Goal: Book appointment/travel/reservation

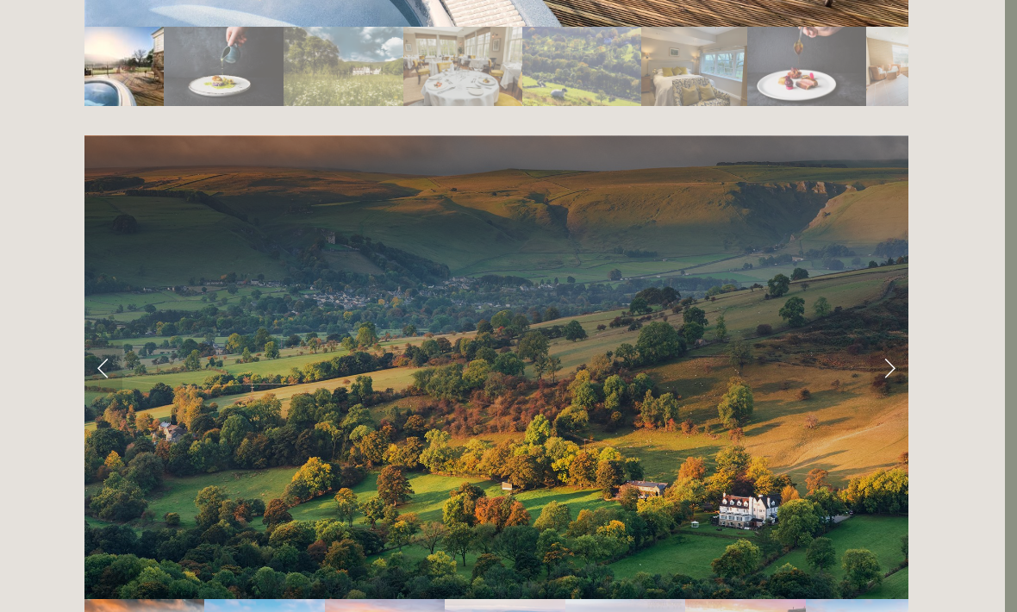
scroll to position [3357, 12]
click at [890, 341] on link "Next Slide" at bounding box center [889, 367] width 38 height 52
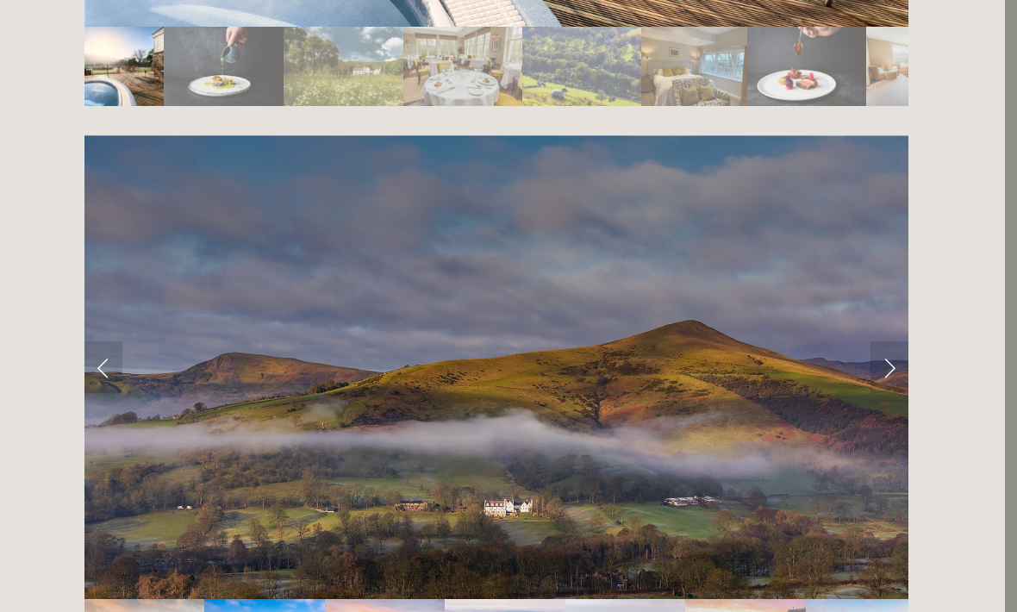
click at [884, 341] on link "Next Slide" at bounding box center [889, 367] width 38 height 52
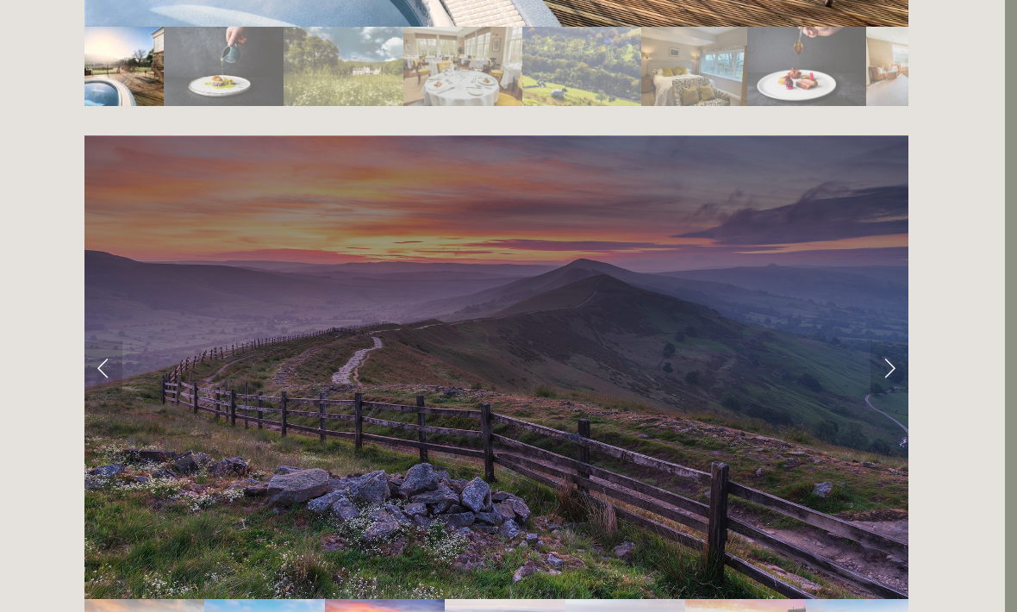
click at [889, 341] on link "Next Slide" at bounding box center [889, 367] width 38 height 52
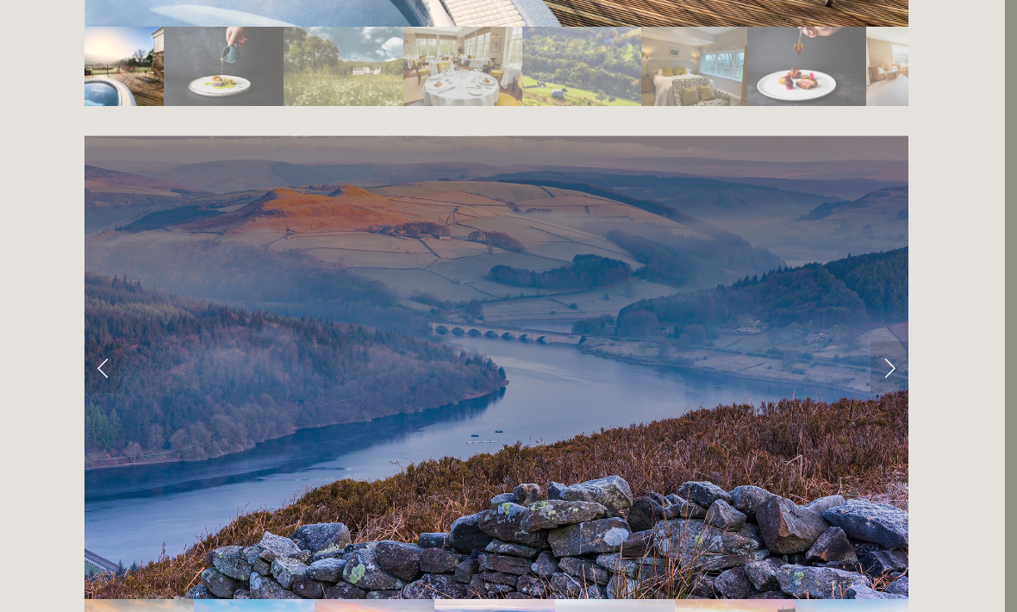
click at [885, 341] on link "Next Slide" at bounding box center [889, 367] width 38 height 52
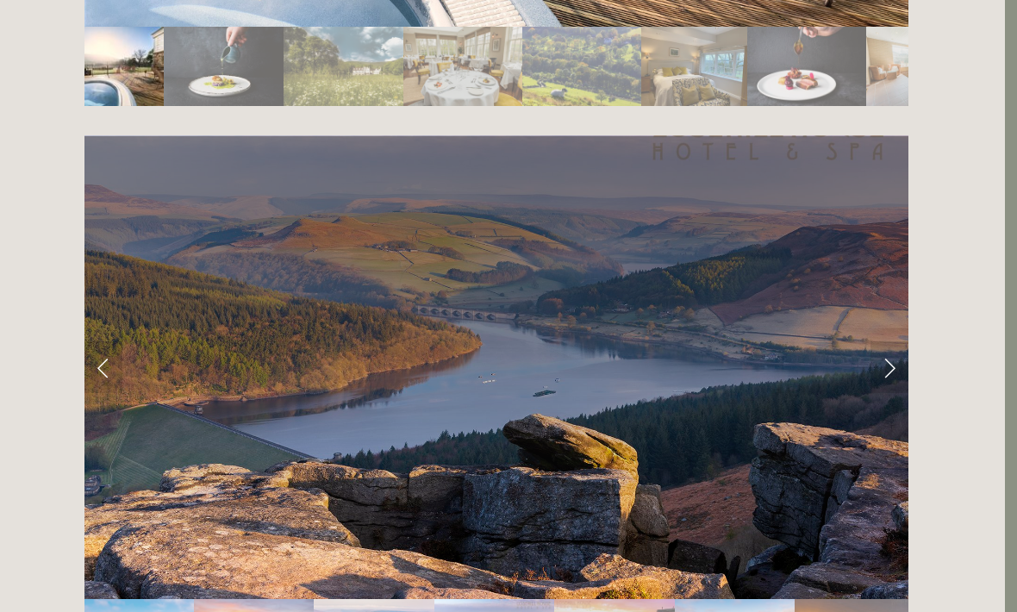
click at [886, 341] on link "Next Slide" at bounding box center [889, 367] width 38 height 52
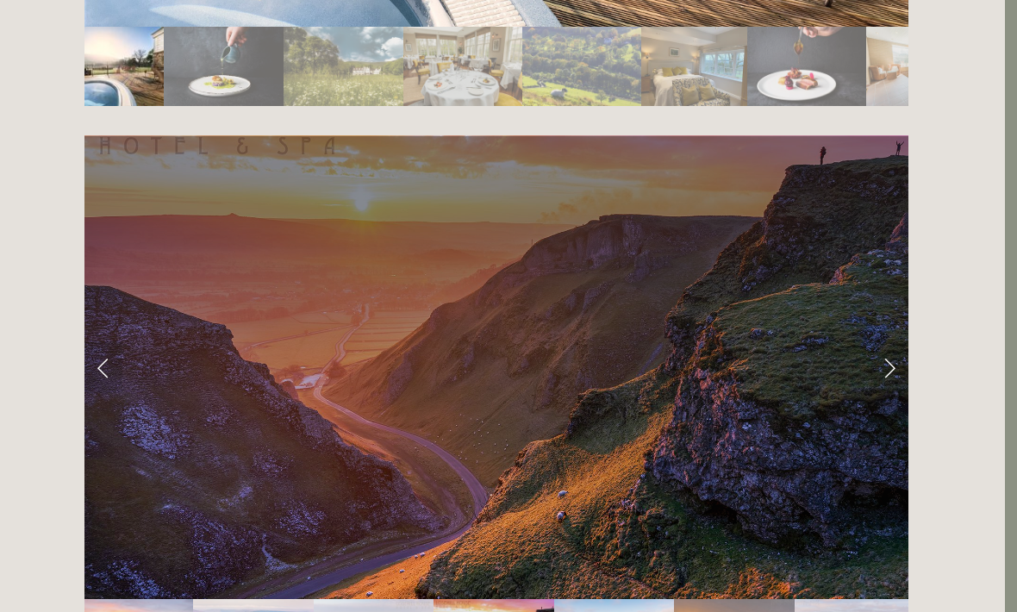
click at [886, 341] on link "Next Slide" at bounding box center [889, 367] width 38 height 52
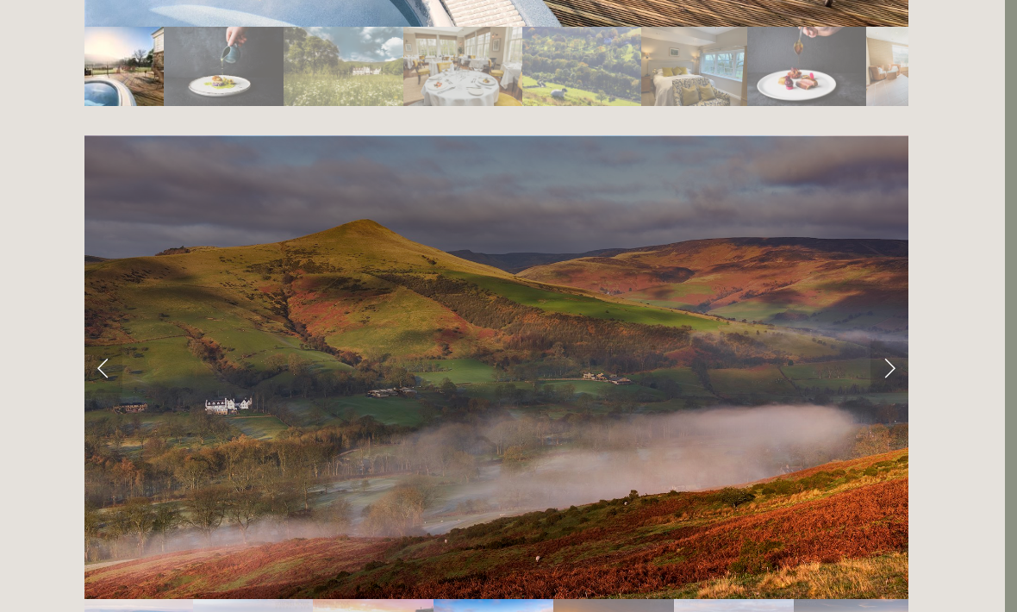
click at [887, 341] on link "Next Slide" at bounding box center [889, 367] width 38 height 52
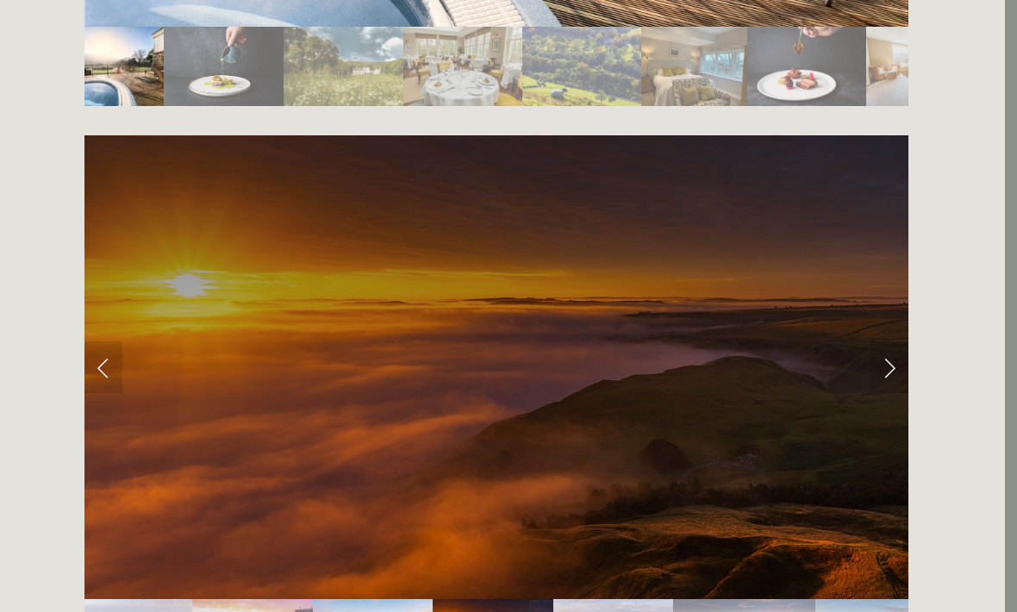
click at [887, 341] on link "Next Slide" at bounding box center [889, 367] width 38 height 52
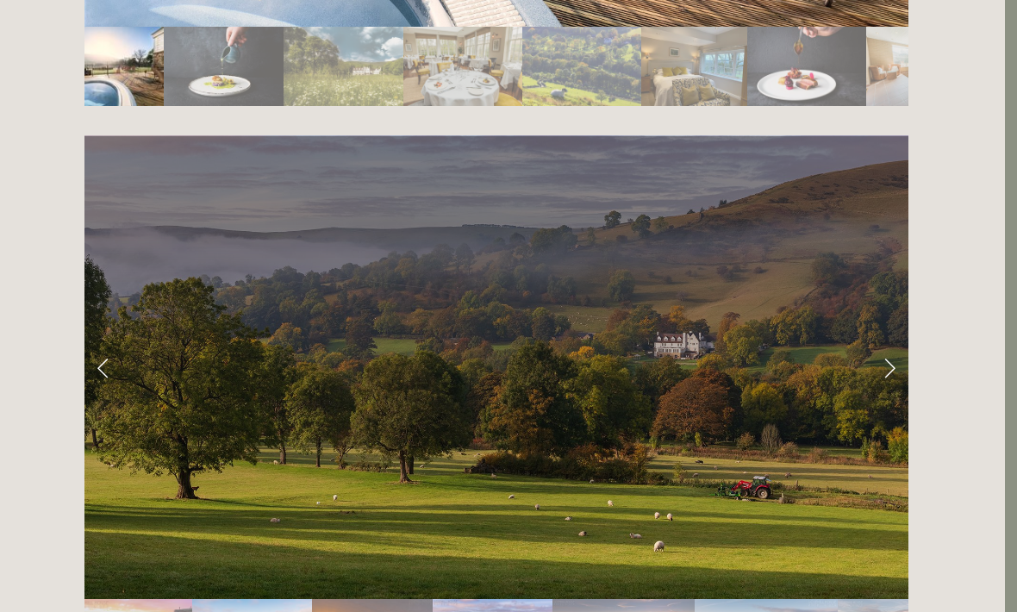
click at [887, 341] on link "Next Slide" at bounding box center [889, 367] width 38 height 52
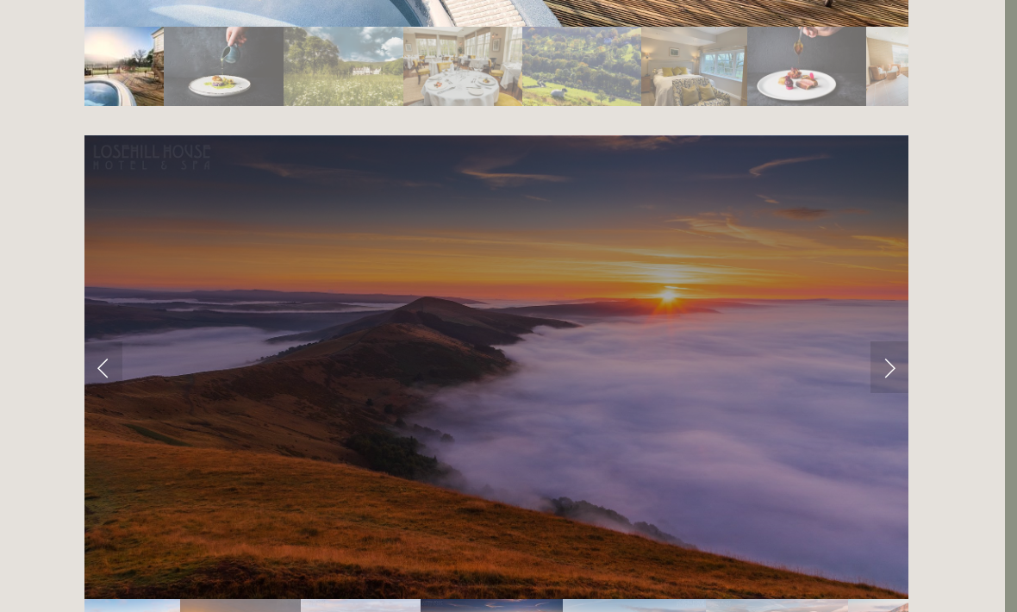
click at [881, 341] on link "Next Slide" at bounding box center [889, 367] width 38 height 52
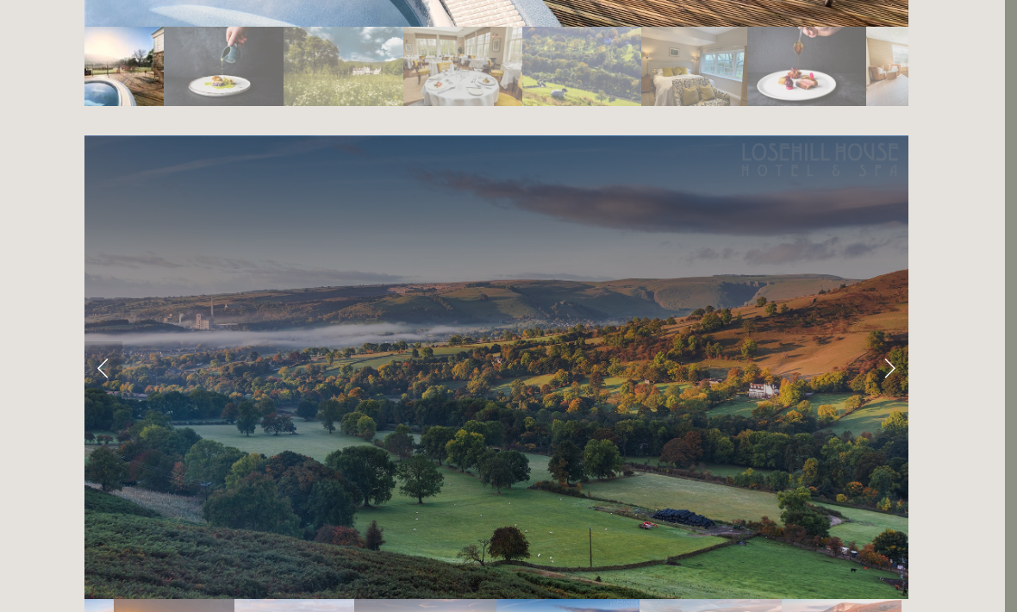
click at [883, 341] on link "Next Slide" at bounding box center [889, 367] width 38 height 52
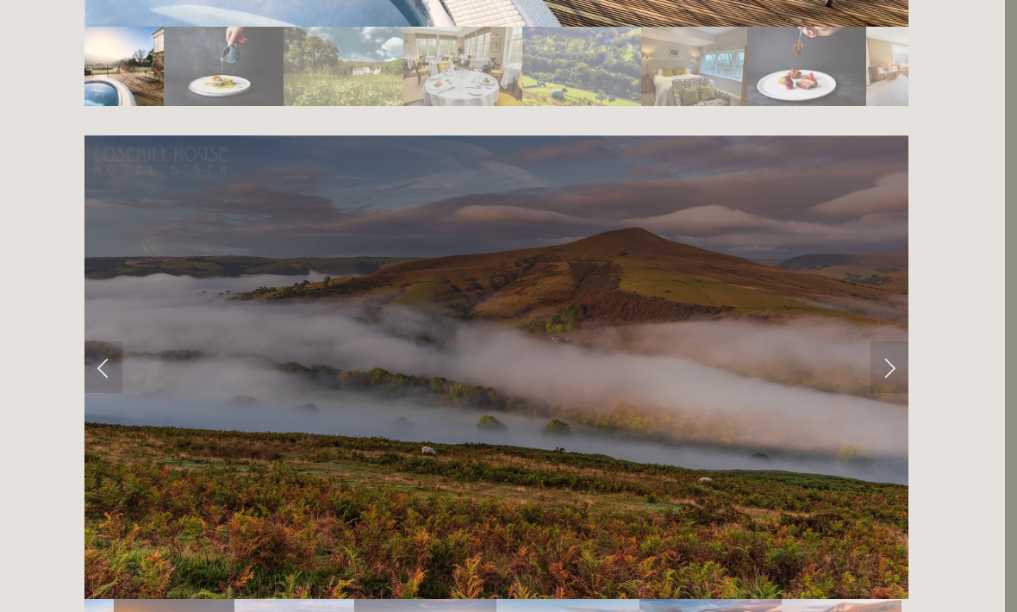
click at [881, 341] on link "Next Slide" at bounding box center [889, 367] width 38 height 52
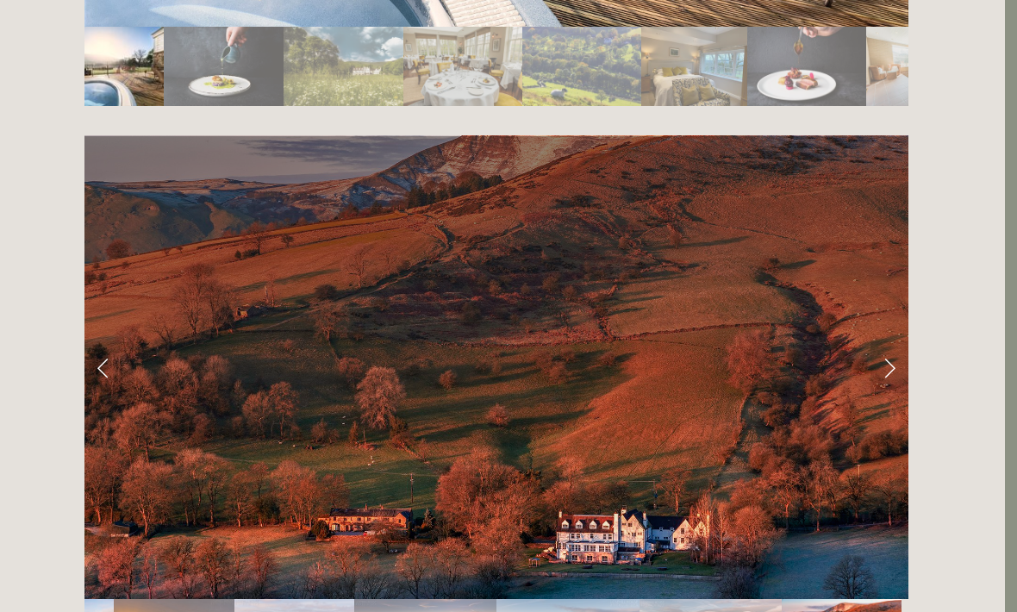
click at [879, 341] on link "Next Slide" at bounding box center [889, 367] width 38 height 52
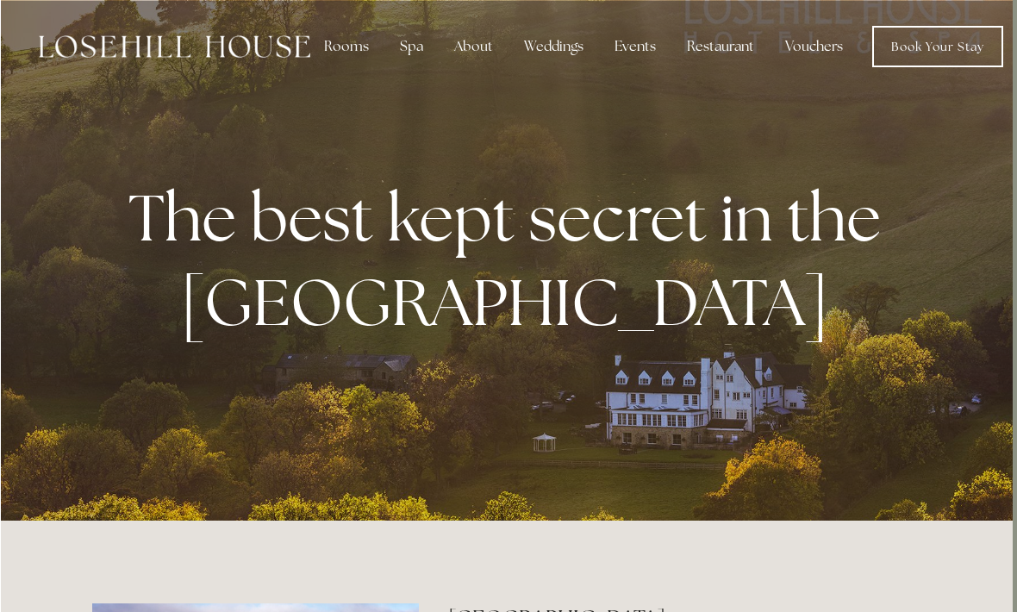
scroll to position [0, 4]
click at [337, 40] on div "Rooms" at bounding box center [346, 46] width 72 height 34
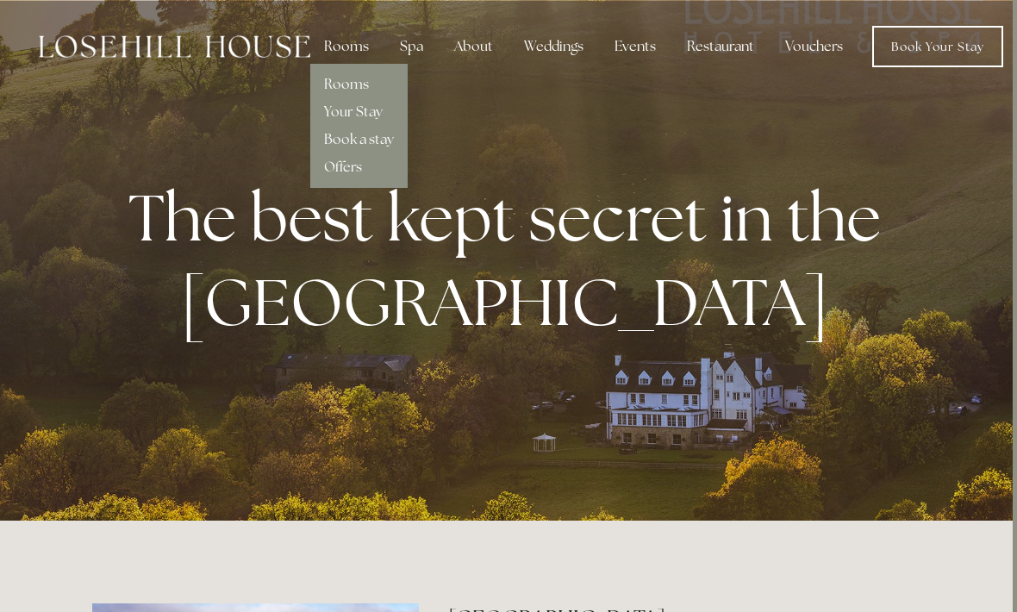
click at [327, 77] on link "Rooms" at bounding box center [346, 84] width 45 height 18
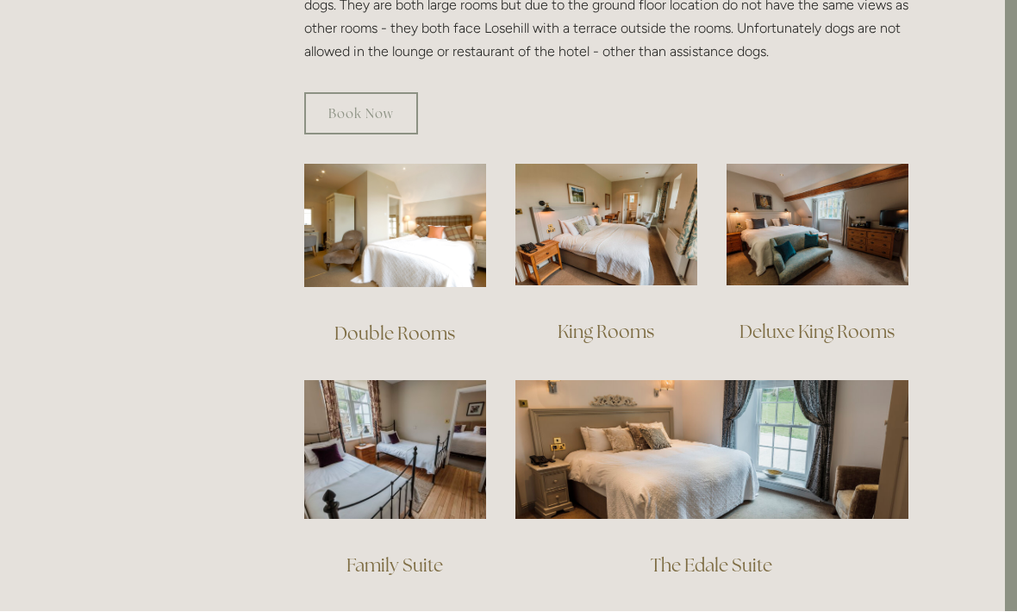
scroll to position [1103, 12]
click at [864, 224] on img at bounding box center [817, 224] width 182 height 121
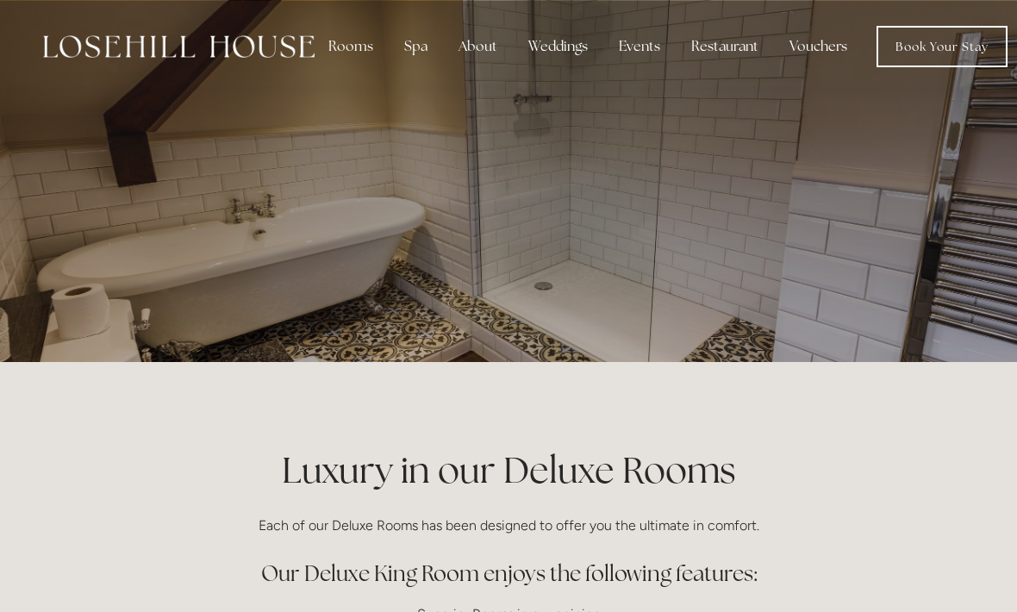
click at [410, 30] on div "Spa" at bounding box center [415, 46] width 51 height 34
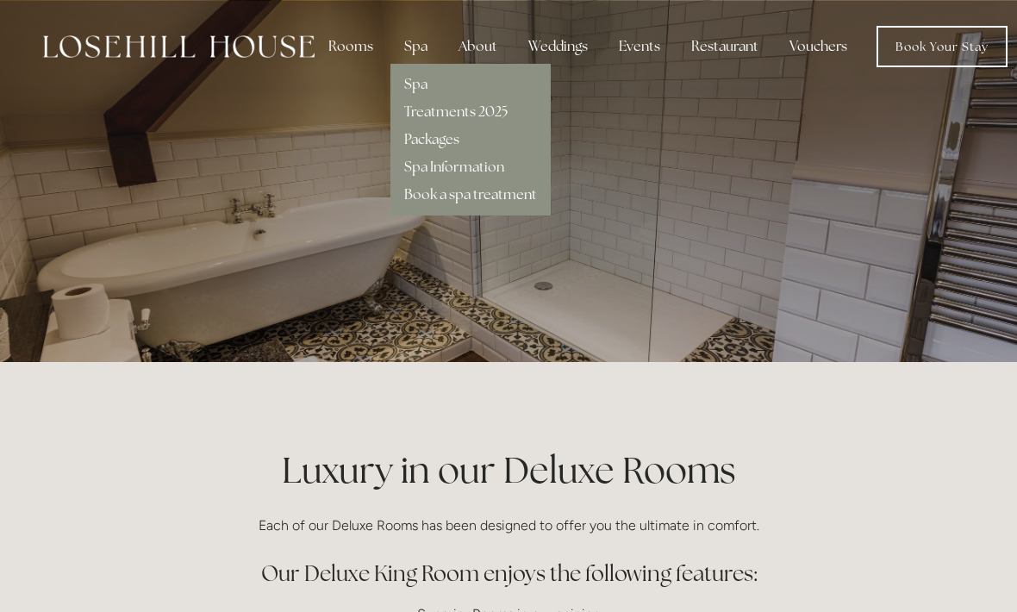
click at [488, 108] on link "Treatments 2025" at bounding box center [455, 112] width 103 height 18
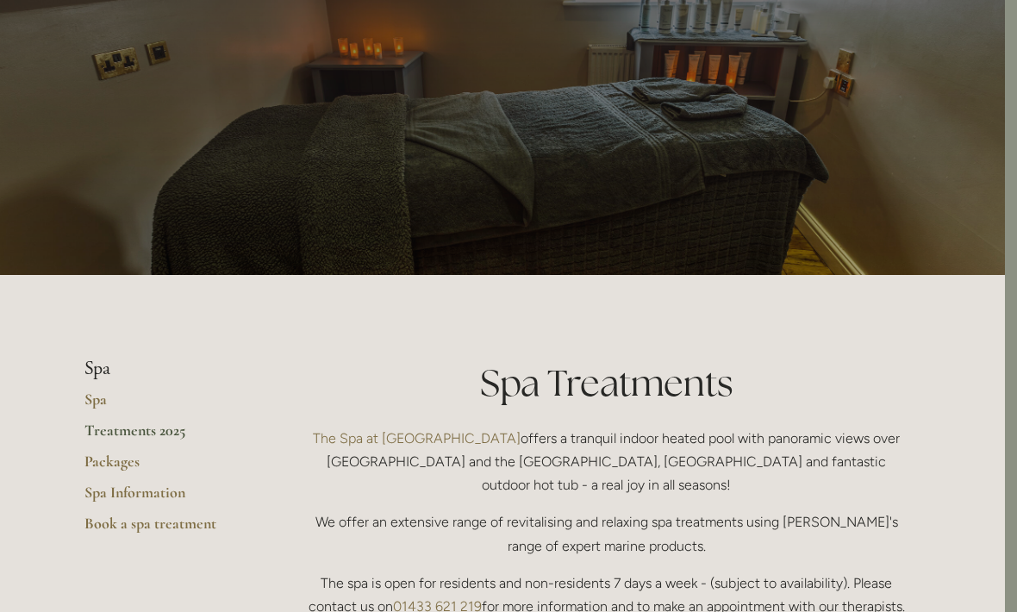
scroll to position [0, 12]
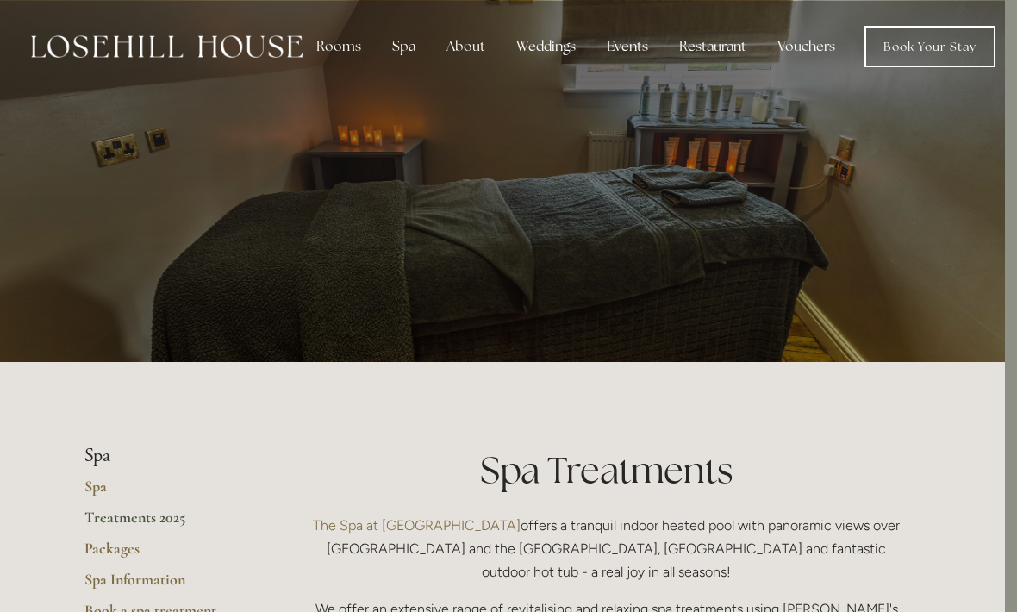
click at [724, 58] on div "Restaurant" at bounding box center [712, 46] width 95 height 34
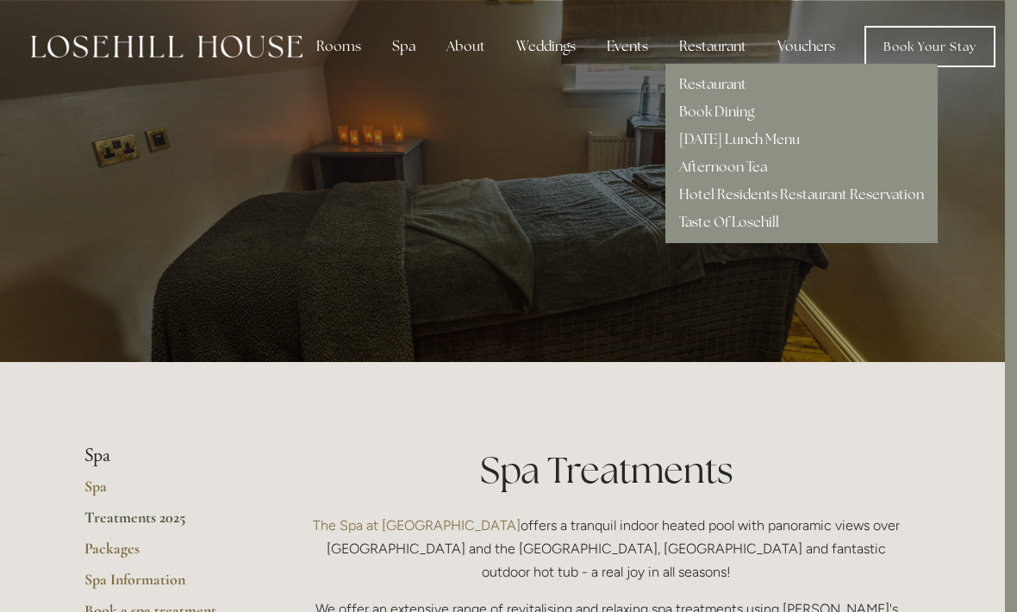
click at [731, 168] on link "Afternoon Tea" at bounding box center [723, 167] width 88 height 18
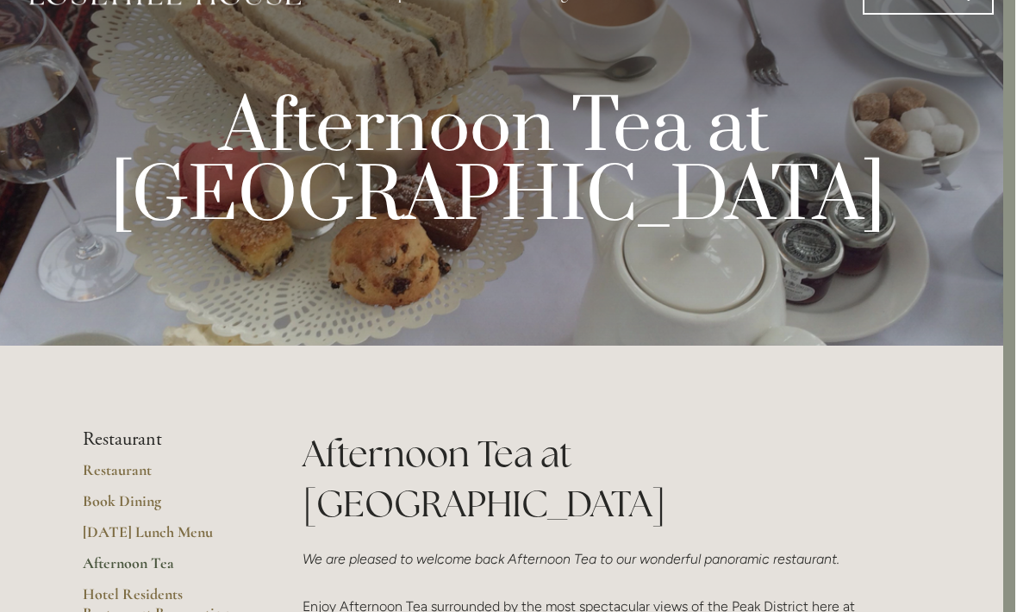
scroll to position [0, 12]
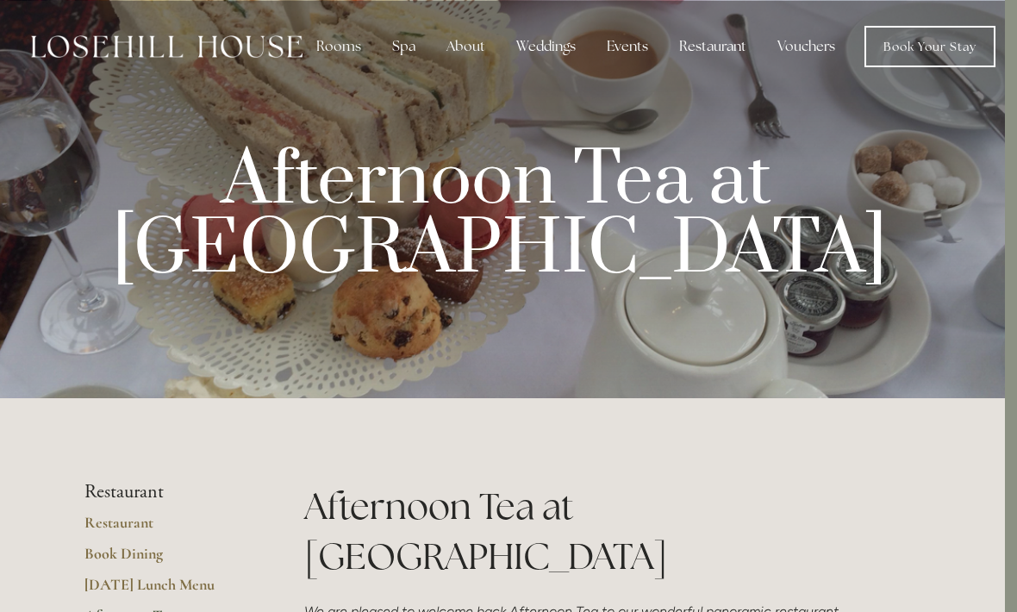
click at [922, 39] on link "Book Your Stay" at bounding box center [929, 46] width 131 height 41
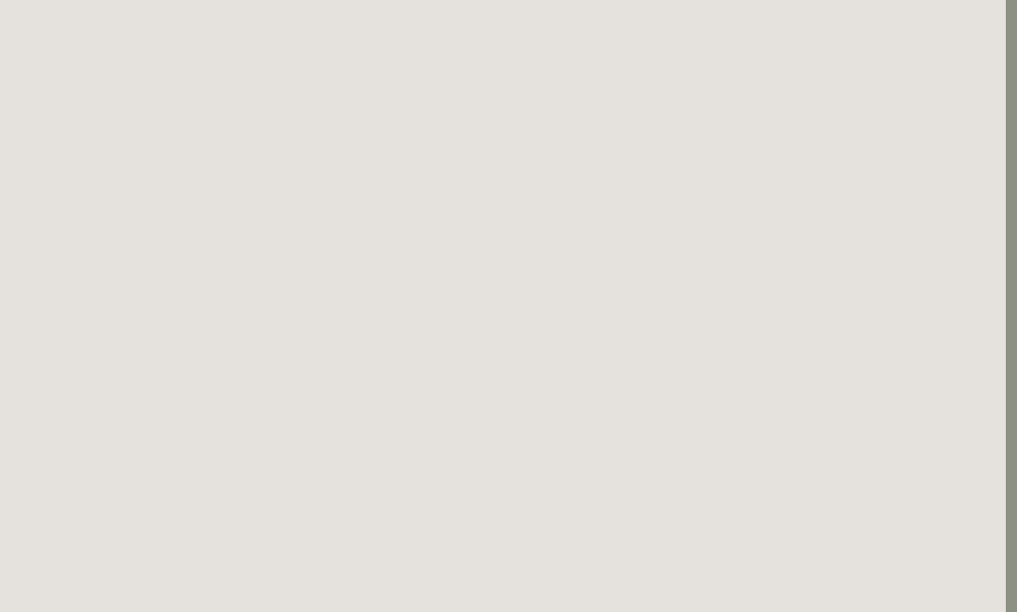
scroll to position [1117, 11]
